Goal: Entertainment & Leisure: Consume media (video, audio)

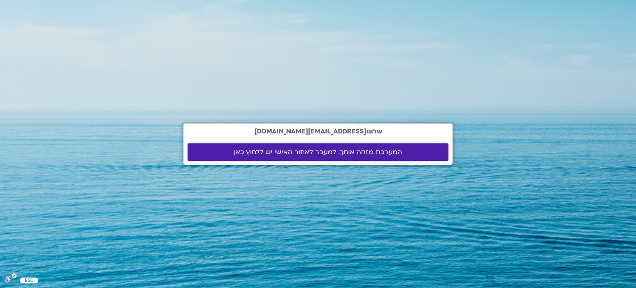
click at [394, 152] on span "המערכת מזהה אותך. למעבר לאיזור האישי יש ללחוץ כאן" at bounding box center [318, 151] width 168 height 7
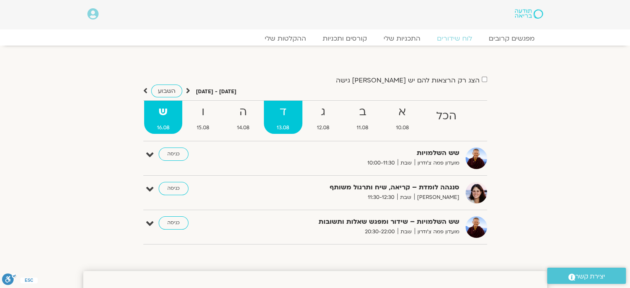
click at [287, 124] on span "13.08" at bounding box center [283, 127] width 39 height 9
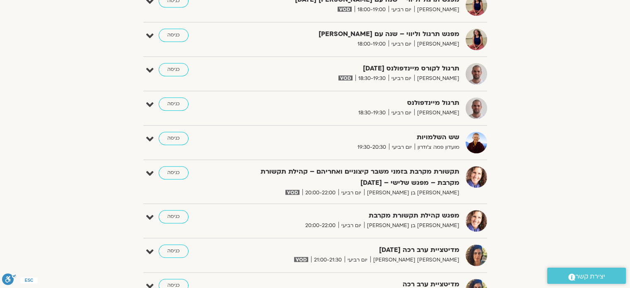
scroll to position [787, 0]
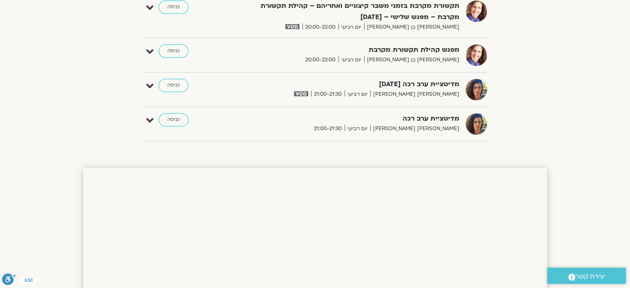
click at [299, 24] on img at bounding box center [292, 26] width 14 height 5
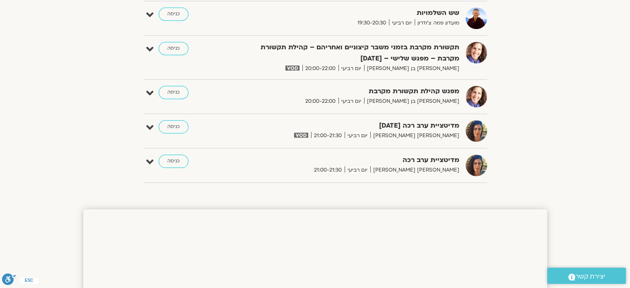
click at [299, 65] on img at bounding box center [292, 67] width 14 height 5
click at [173, 50] on link "כניסה" at bounding box center [174, 48] width 30 height 13
